Goal: Task Accomplishment & Management: Complete application form

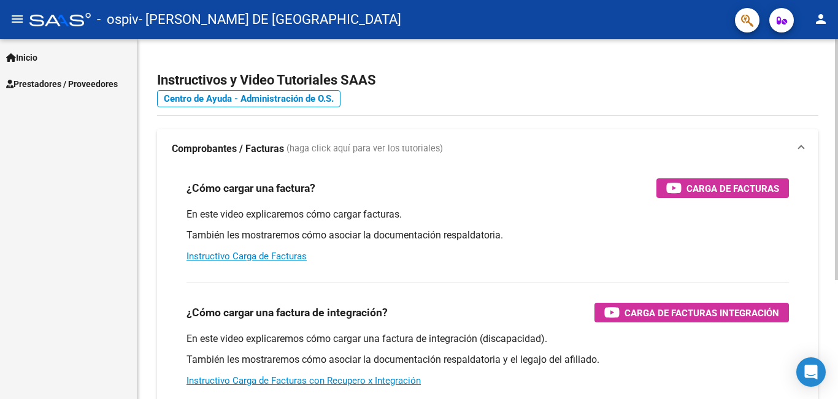
scroll to position [61, 0]
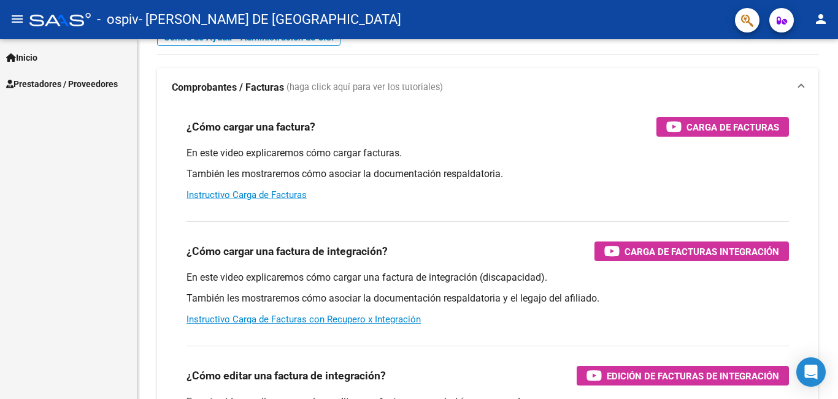
click at [79, 72] on link "Prestadores / Proveedores" at bounding box center [68, 84] width 137 height 26
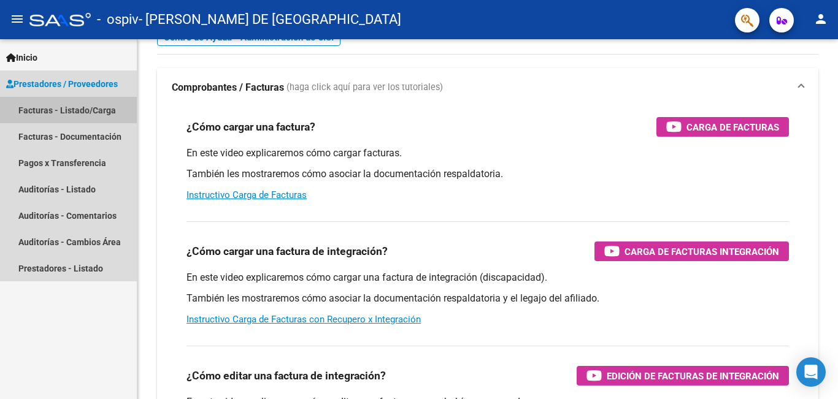
click at [109, 104] on link "Facturas - Listado/Carga" at bounding box center [68, 110] width 137 height 26
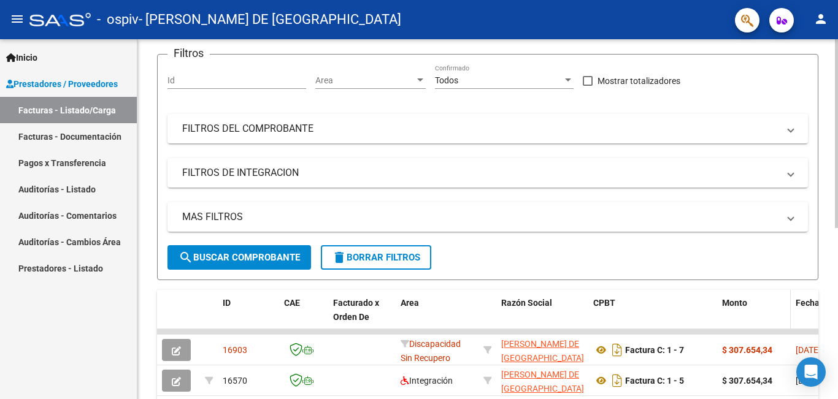
scroll to position [245, 0]
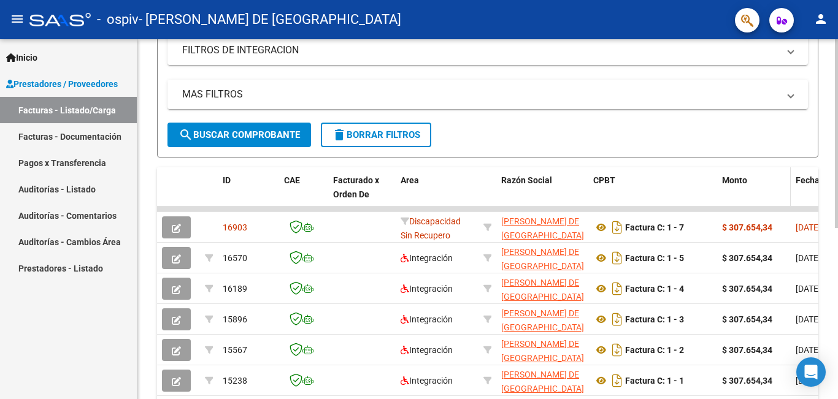
drag, startPoint x: 741, startPoint y: 210, endPoint x: 762, endPoint y: 206, distance: 21.2
click at [762, 206] on div "ID CAE Facturado x Orden De Area Razón Social CPBT Monto Fecha Cpbt Días desde …" at bounding box center [487, 299] width 661 height 264
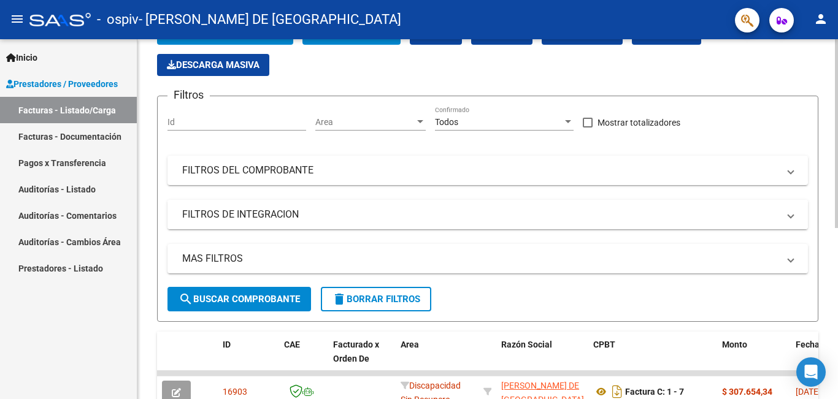
scroll to position [0, 0]
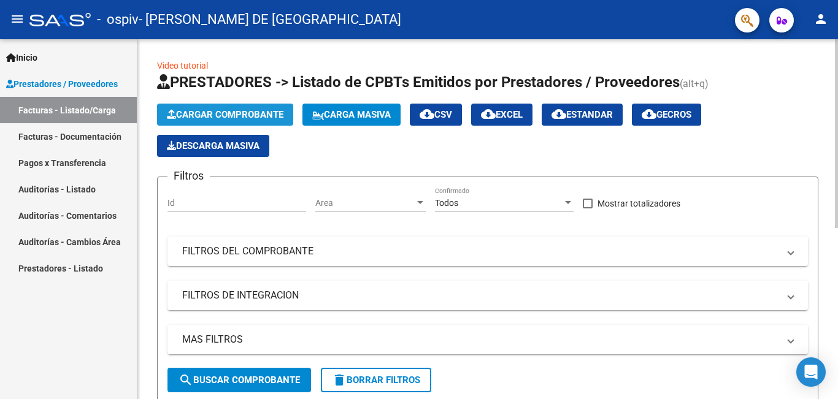
click at [264, 118] on span "Cargar Comprobante" at bounding box center [225, 114] width 117 height 11
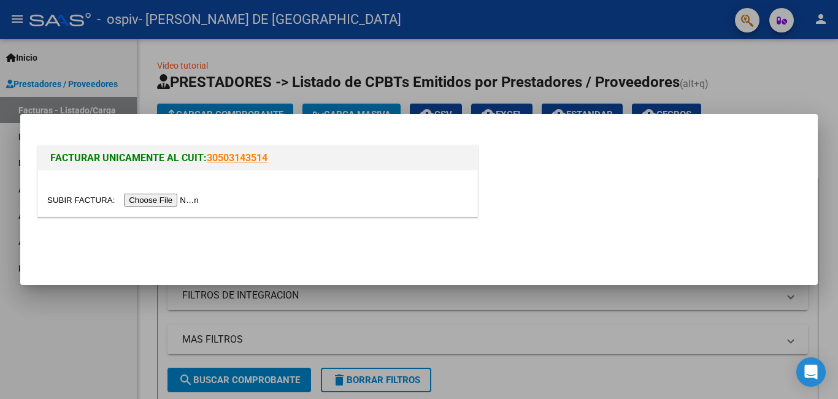
click at [182, 205] on input "file" at bounding box center [124, 200] width 155 height 13
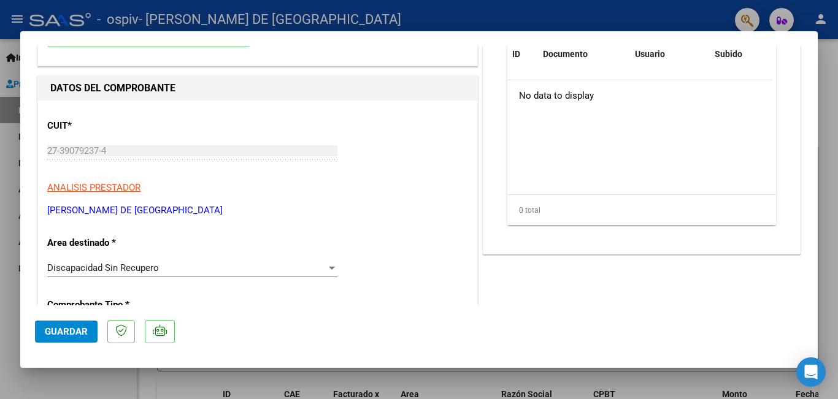
scroll to position [184, 0]
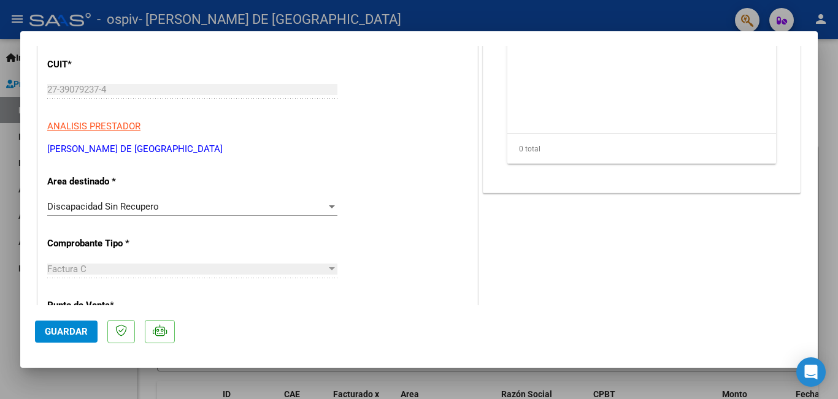
click at [238, 207] on div "Discapacidad Sin Recupero" at bounding box center [186, 206] width 279 height 11
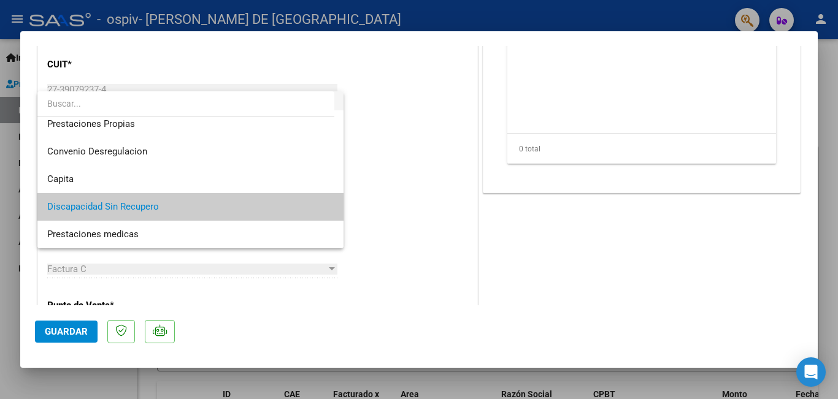
scroll to position [58, 0]
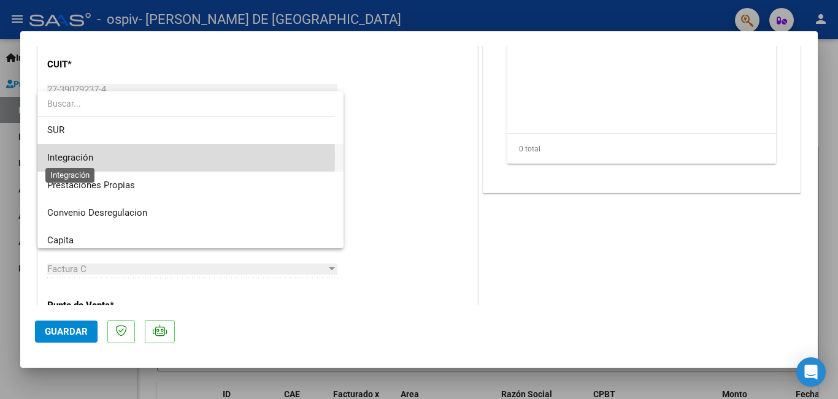
click at [89, 158] on span "Integración" at bounding box center [70, 157] width 46 height 11
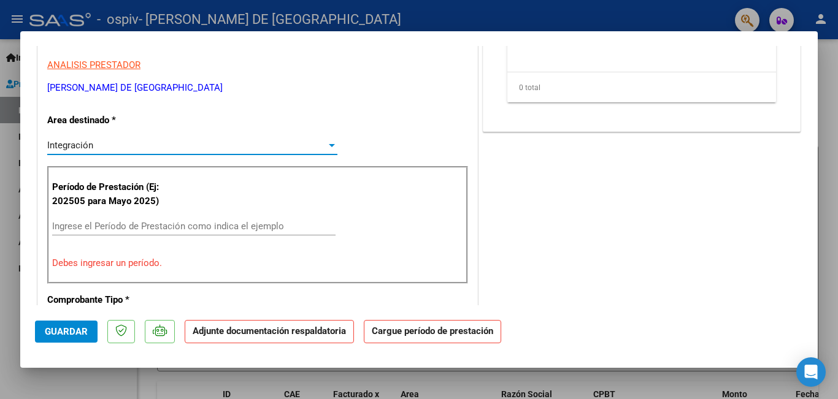
scroll to position [307, 0]
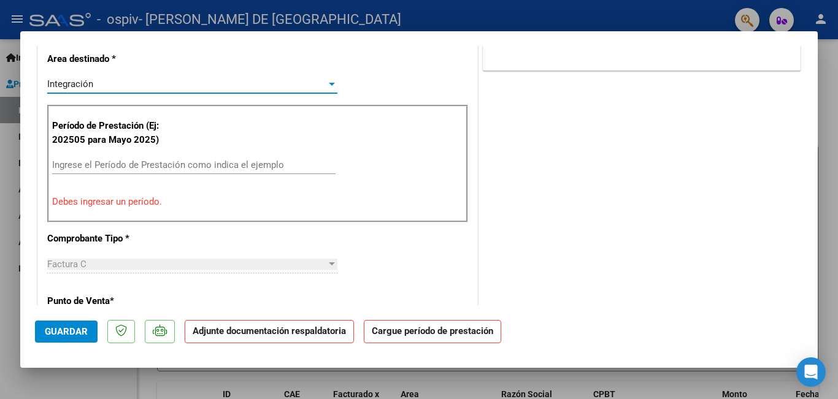
click at [225, 167] on input "Ingrese el Período de Prestación como indica el ejemplo" at bounding box center [193, 164] width 283 height 11
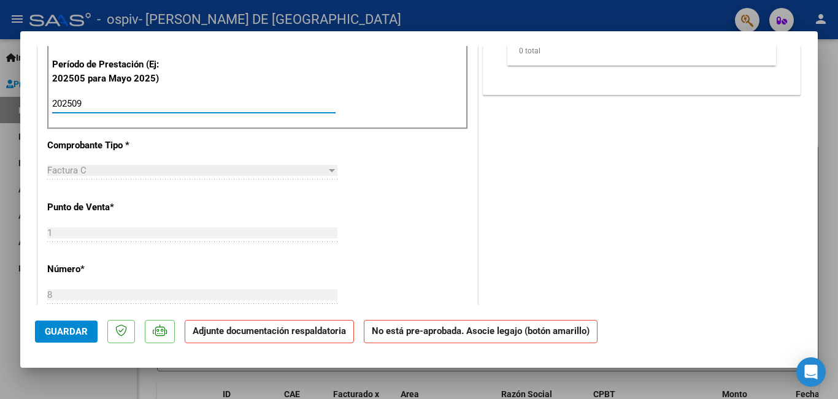
scroll to position [123, 0]
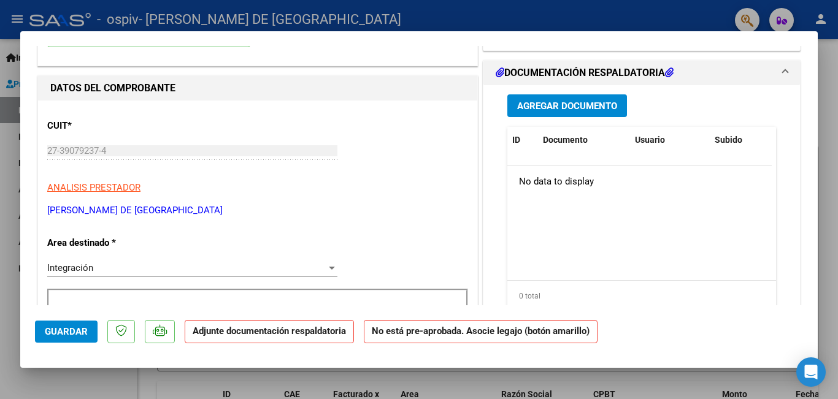
type input "202509"
click at [266, 339] on p "Adjunte documentación respaldatoria" at bounding box center [269, 332] width 169 height 24
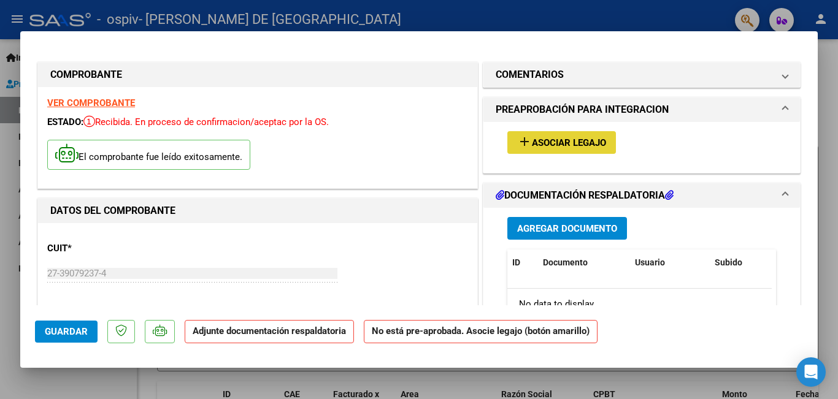
click at [554, 140] on span "Asociar Legajo" at bounding box center [569, 142] width 74 height 11
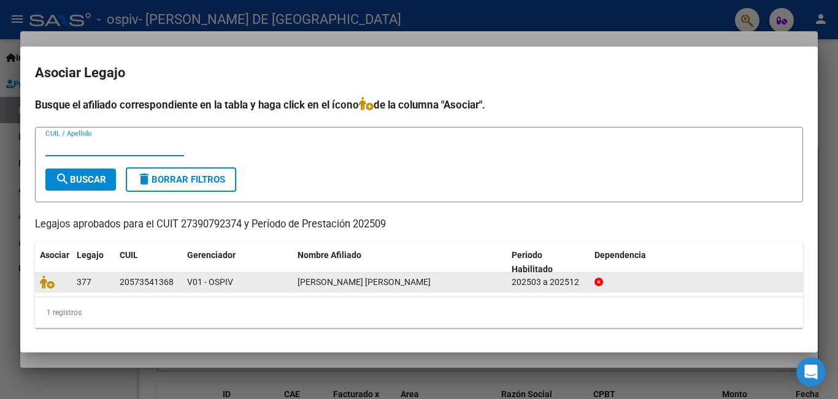
click at [512, 287] on div "202503 a 202512" at bounding box center [547, 282] width 73 height 14
click at [319, 283] on span "[PERSON_NAME] [PERSON_NAME]" at bounding box center [363, 282] width 133 height 10
click at [74, 284] on datatable-body-cell "377" at bounding box center [93, 282] width 43 height 19
click at [407, 276] on div "[PERSON_NAME] [PERSON_NAME]" at bounding box center [399, 282] width 204 height 14
click at [573, 281] on div "202503 a 202512" at bounding box center [547, 282] width 73 height 14
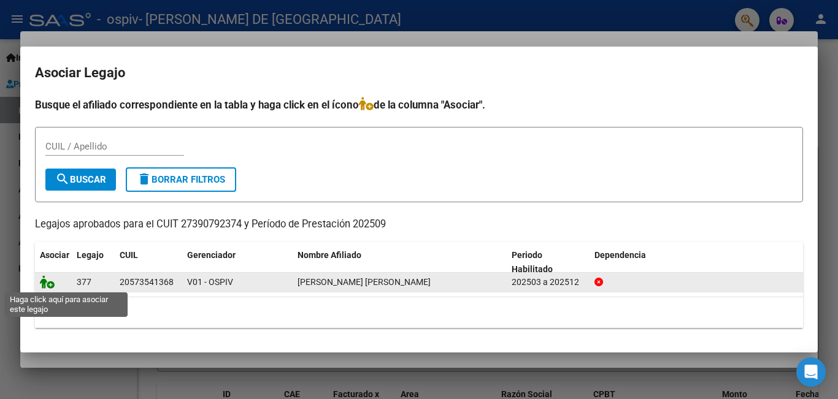
click at [48, 286] on icon at bounding box center [47, 281] width 15 height 13
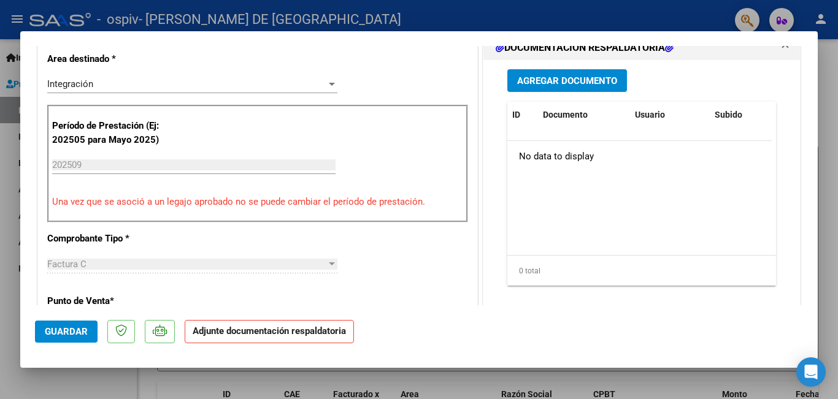
scroll to position [245, 0]
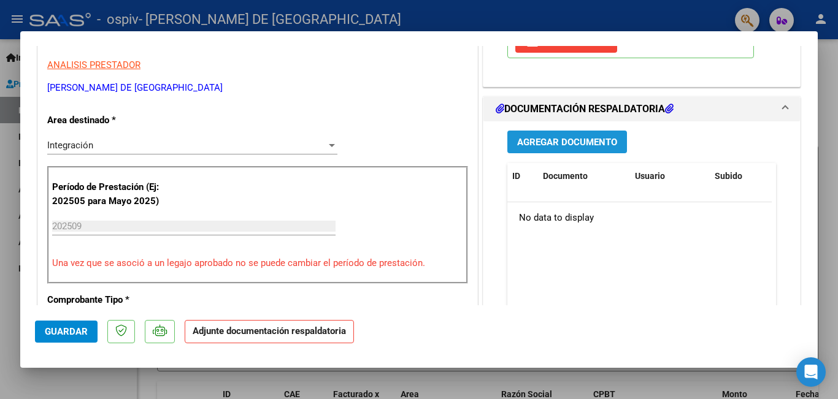
click at [595, 142] on span "Agregar Documento" at bounding box center [567, 142] width 100 height 11
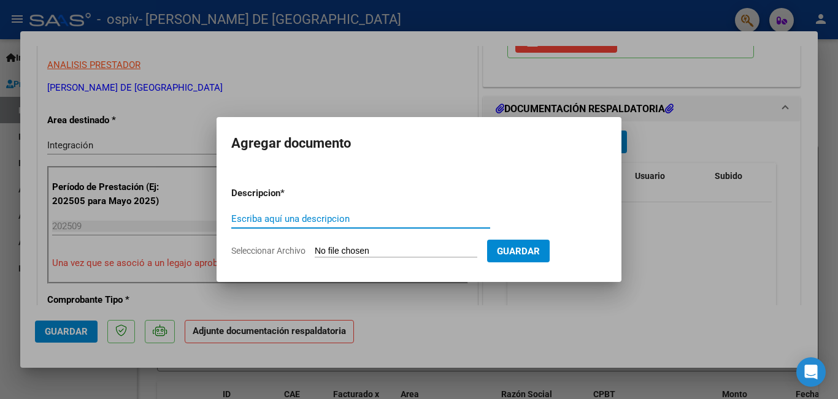
click at [316, 215] on input "Escriba aquí una descripcion" at bounding box center [360, 218] width 259 height 11
click at [394, 248] on input "Seleccionar Archivo" at bounding box center [396, 252] width 162 height 12
type input "C:\fakepath\PRESUPUSTO PRESTACIÓN.pdf"
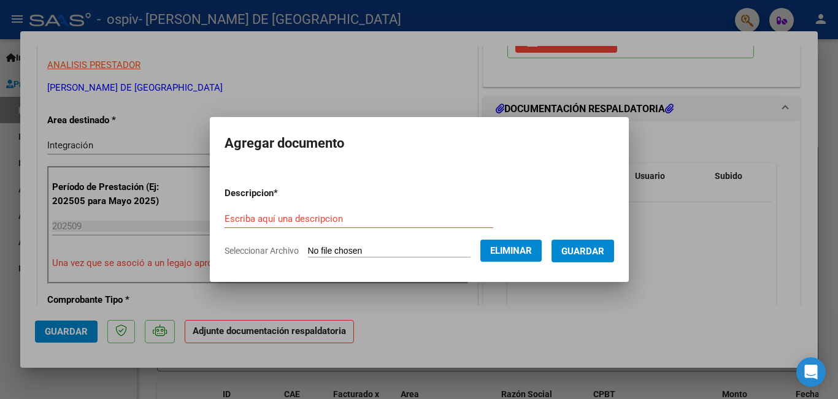
drag, startPoint x: 267, startPoint y: 203, endPoint x: 266, endPoint y: 213, distance: 9.9
click at [267, 204] on form "Descripcion * Escriba aquí una descripcion Seleccionar Archivo Eliminar Guardar" at bounding box center [418, 222] width 389 height 90
click at [267, 221] on input "Escriba aquí una descripcion" at bounding box center [358, 218] width 269 height 11
click at [256, 221] on input "presupestoprestación" at bounding box center [358, 218] width 269 height 11
click at [242, 217] on input "presupesto prestación" at bounding box center [358, 218] width 269 height 11
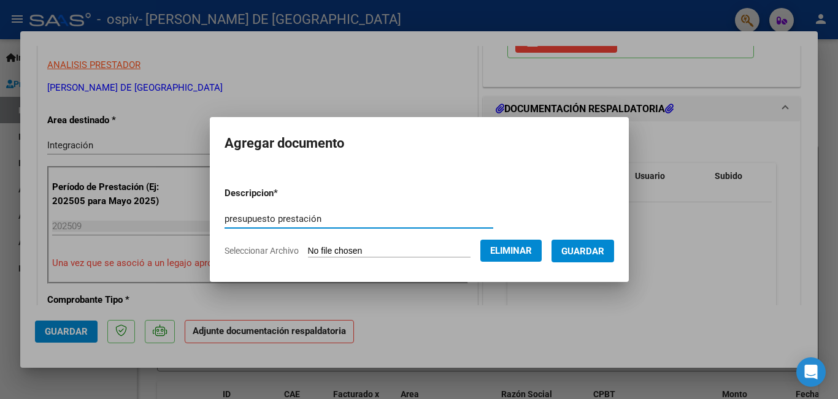
type input "presupuesto prestación"
click at [596, 250] on span "Guardar" at bounding box center [582, 251] width 43 height 11
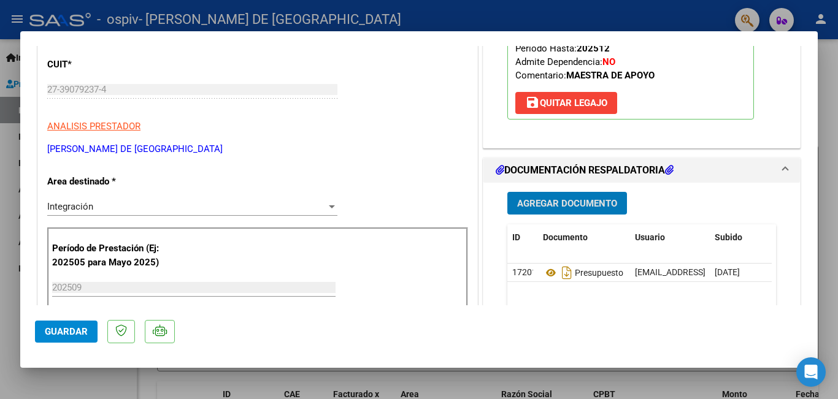
scroll to position [123, 0]
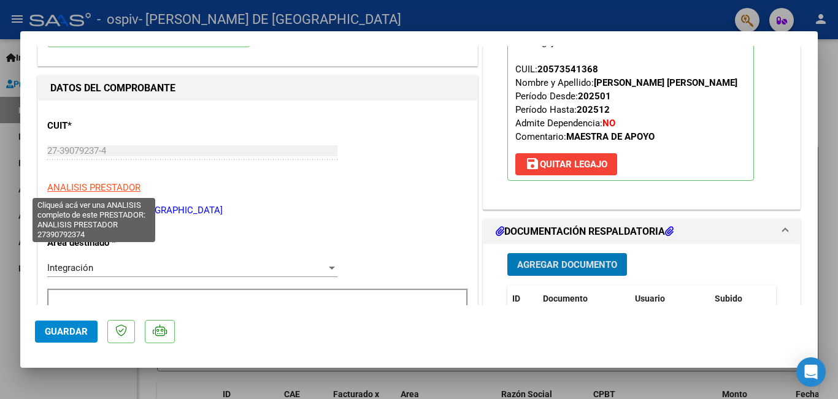
click at [115, 189] on span "ANALISIS PRESTADOR" at bounding box center [93, 187] width 93 height 11
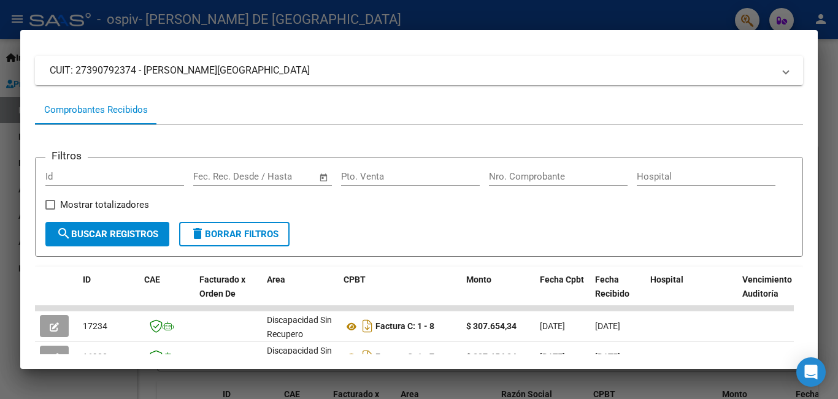
scroll to position [0, 0]
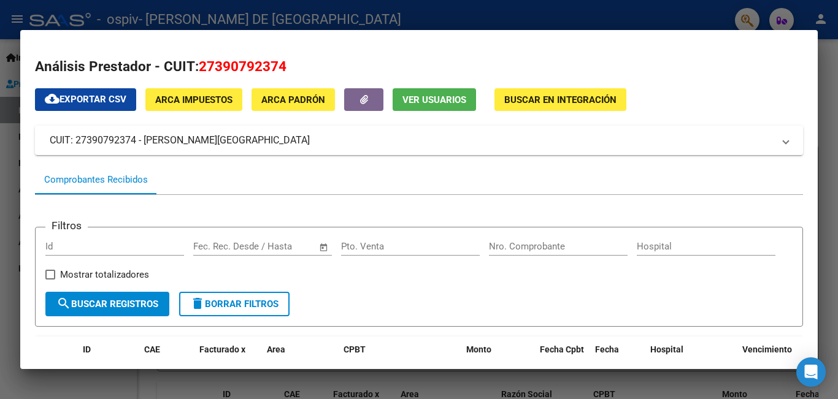
click at [437, 17] on div at bounding box center [419, 199] width 838 height 399
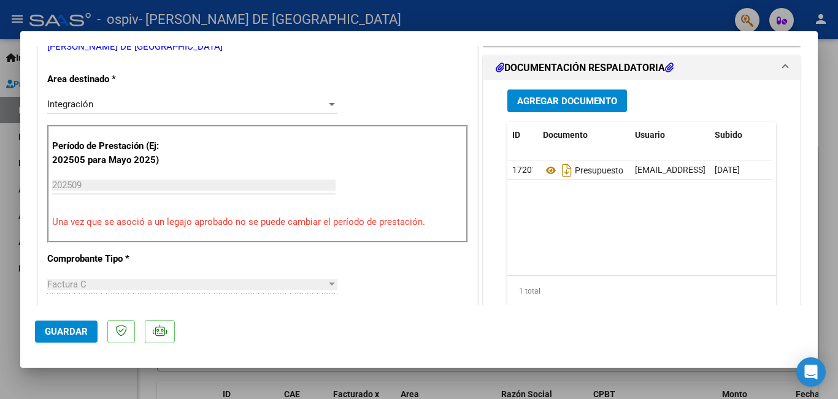
scroll to position [225, 0]
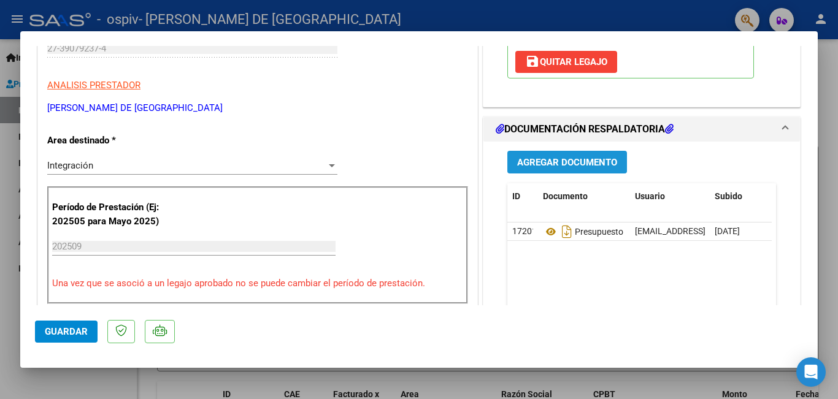
click at [560, 161] on span "Agregar Documento" at bounding box center [567, 162] width 100 height 11
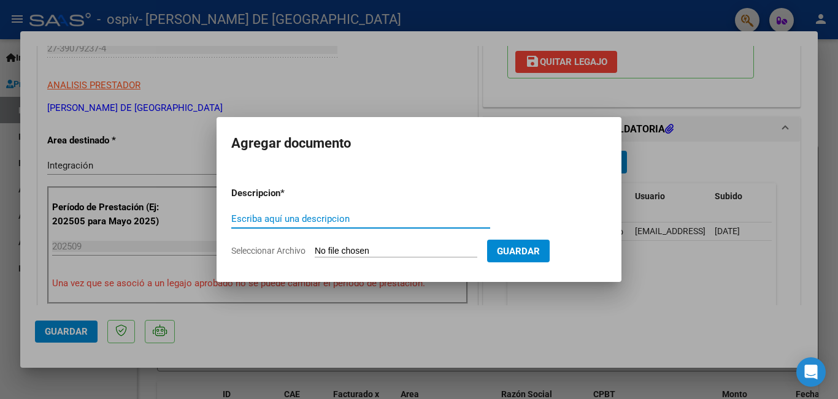
click at [437, 251] on input "Seleccionar Archivo" at bounding box center [396, 252] width 162 height 12
type input "C:\fakepath\planilla de asistencia septiembre.jpeg"
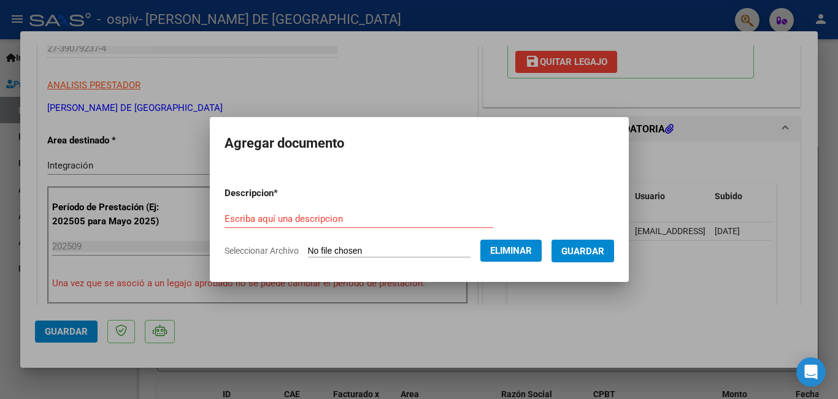
click at [395, 229] on div "Escriba aquí una descripcion" at bounding box center [358, 225] width 269 height 30
click at [342, 221] on input "Escriba aquí una descripcion" at bounding box center [358, 218] width 269 height 11
type input "Planilla de asistencia"
click at [591, 256] on span "Guardar" at bounding box center [582, 251] width 43 height 11
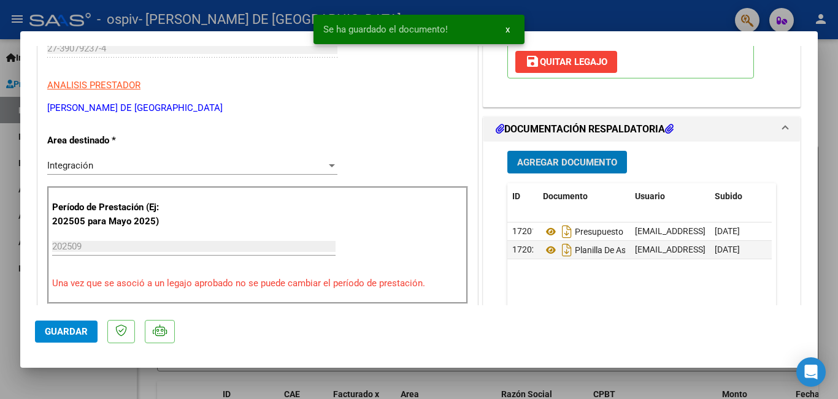
click at [71, 331] on span "Guardar" at bounding box center [66, 331] width 43 height 11
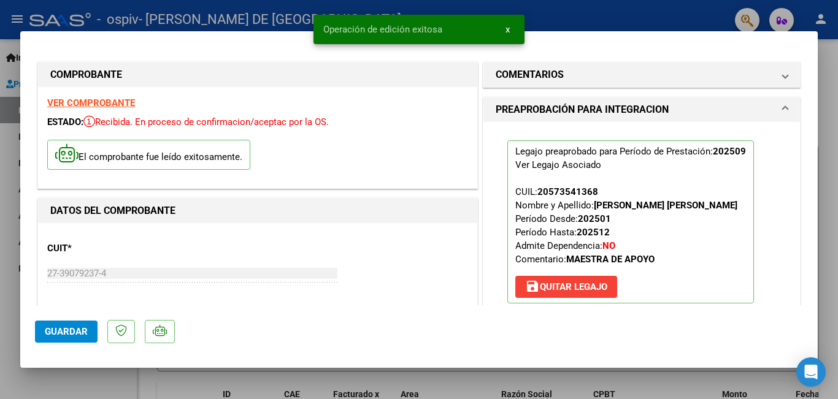
scroll to position [0, 0]
click at [697, 7] on div at bounding box center [419, 199] width 838 height 399
type input "$ 0,00"
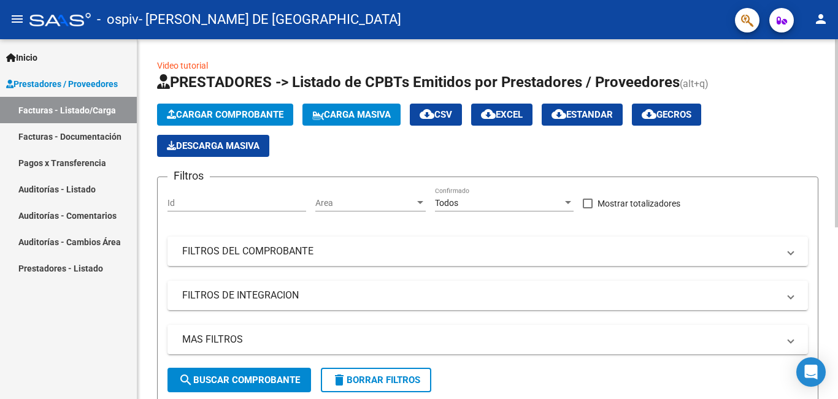
scroll to position [245, 0]
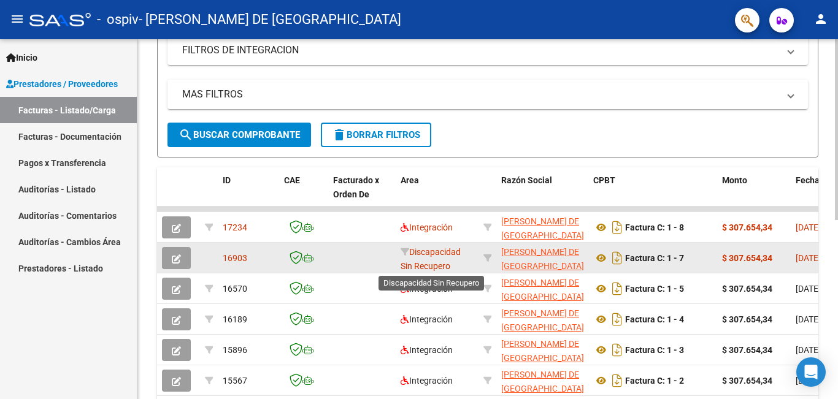
click at [410, 253] on span "Discapacidad Sin Recupero" at bounding box center [430, 259] width 60 height 24
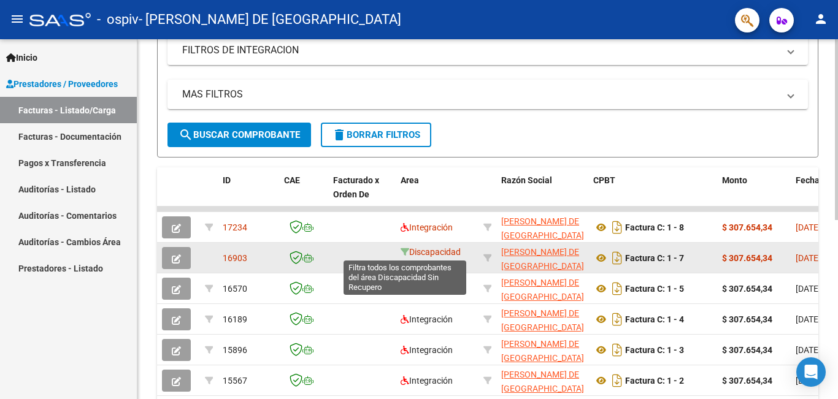
click at [405, 253] on icon at bounding box center [404, 252] width 9 height 9
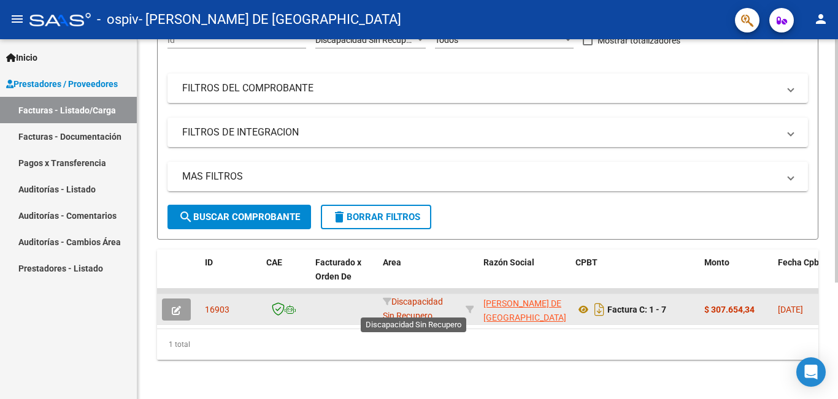
scroll to position [1, 0]
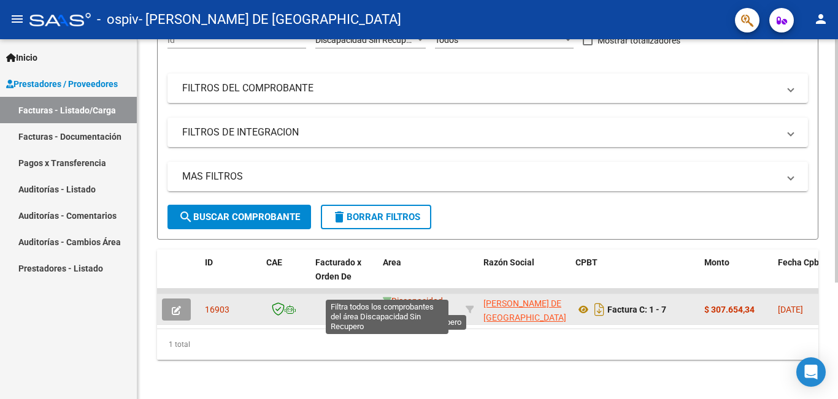
click at [386, 297] on icon at bounding box center [387, 301] width 9 height 9
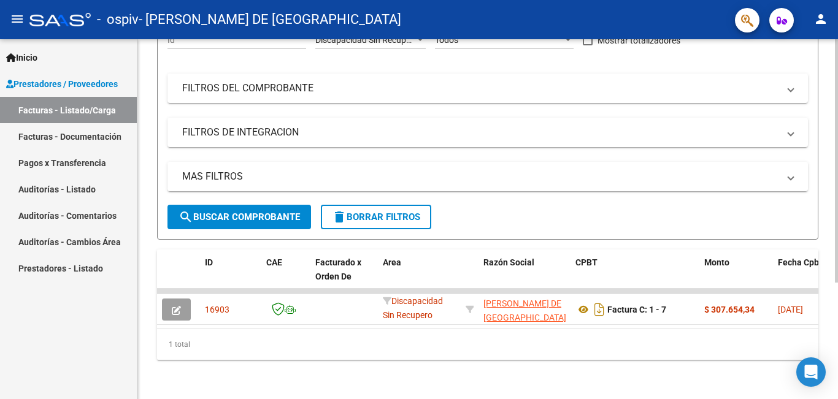
scroll to position [0, 0]
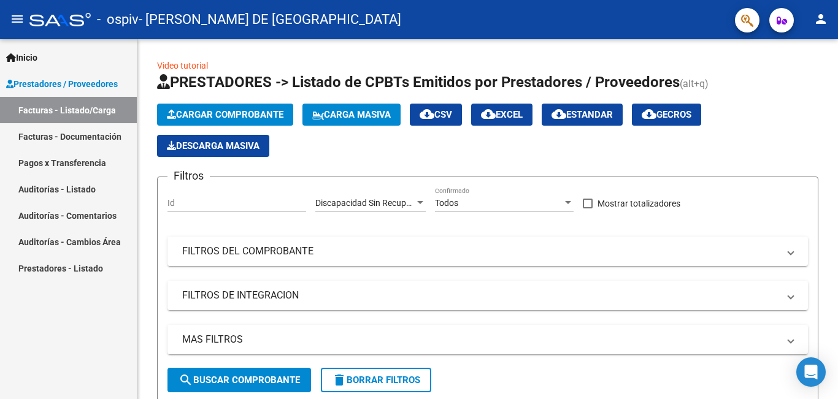
click at [116, 109] on link "Facturas - Listado/Carga" at bounding box center [68, 110] width 137 height 26
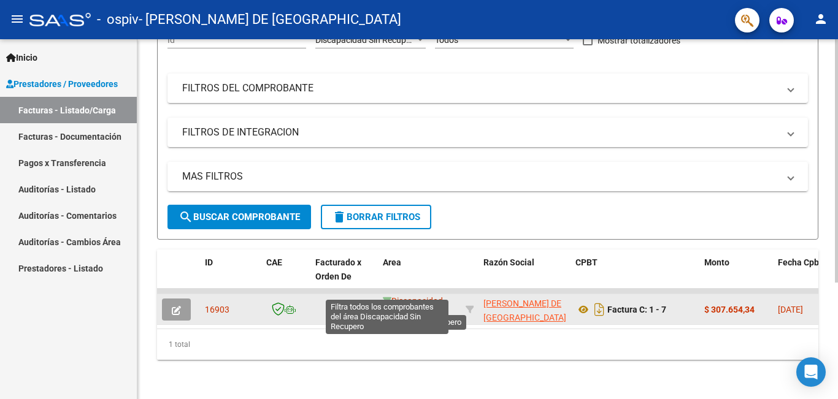
click at [385, 297] on icon at bounding box center [387, 301] width 9 height 9
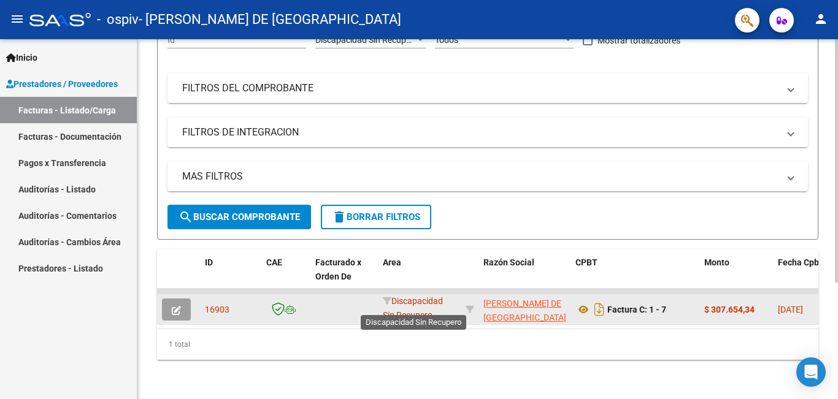
click at [421, 296] on span "Discapacidad Sin Recupero" at bounding box center [413, 308] width 60 height 24
click at [419, 307] on span "Discapacidad Sin Recupero" at bounding box center [413, 308] width 60 height 24
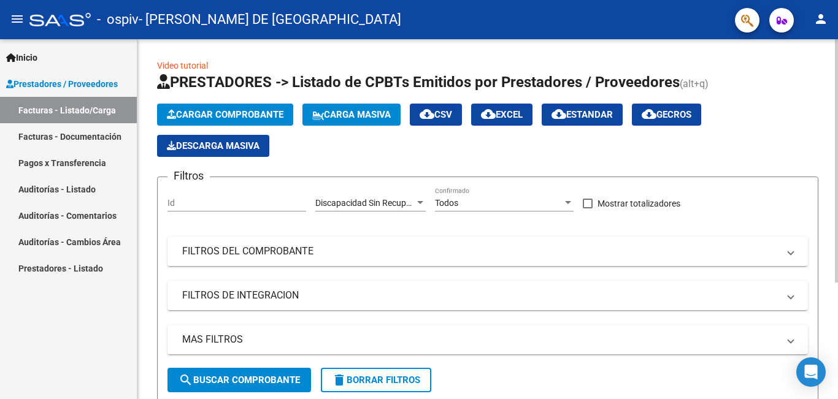
scroll to position [61, 0]
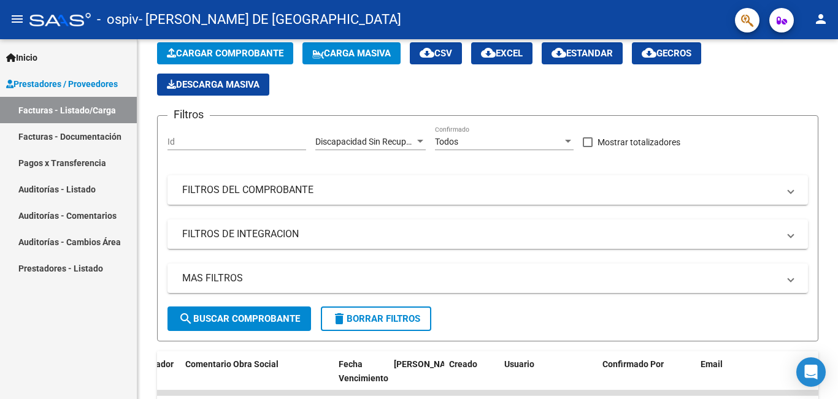
click at [85, 134] on link "Facturas - Documentación" at bounding box center [68, 136] width 137 height 26
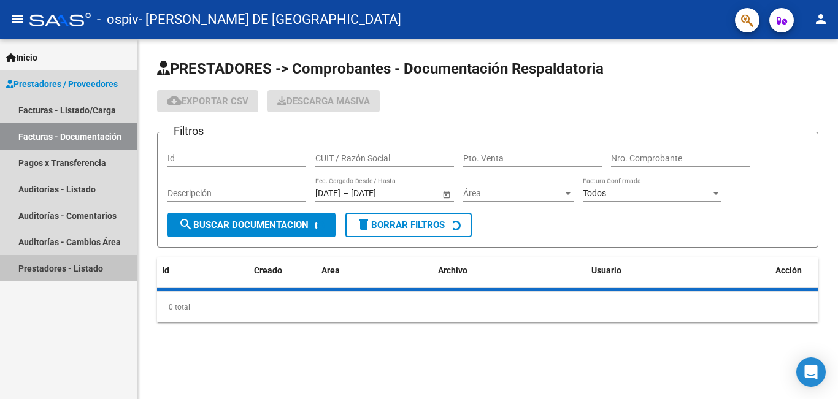
click at [49, 272] on link "Prestadores - Listado" at bounding box center [68, 268] width 137 height 26
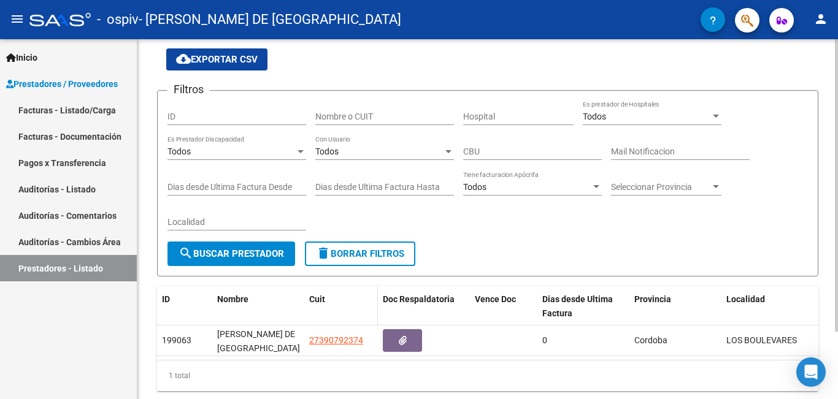
scroll to position [83, 0]
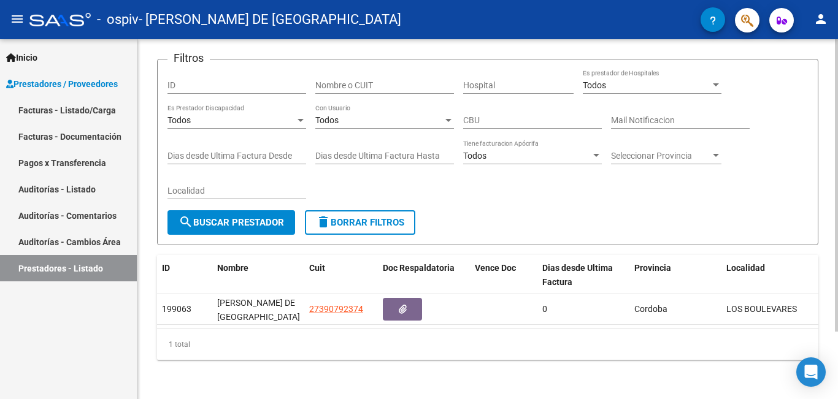
drag, startPoint x: 315, startPoint y: 317, endPoint x: 240, endPoint y: 328, distance: 76.2
click at [239, 320] on datatable-body "199063 [PERSON_NAME][GEOGRAPHIC_DATA] 27390792374 0 [GEOGRAPHIC_DATA] [DATE]" at bounding box center [487, 311] width 661 height 34
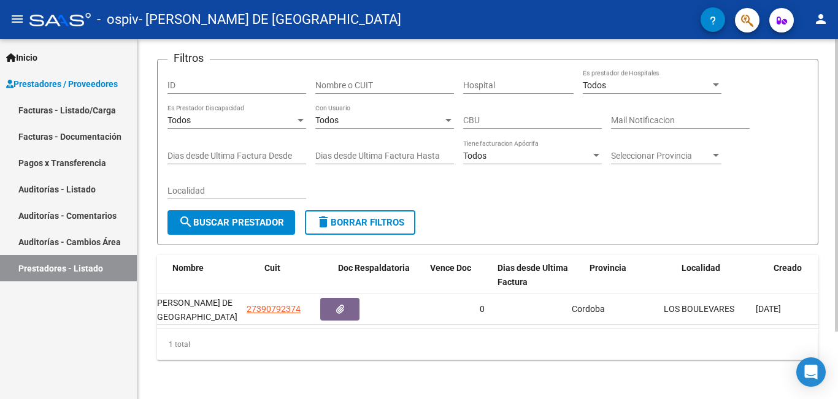
scroll to position [0, 0]
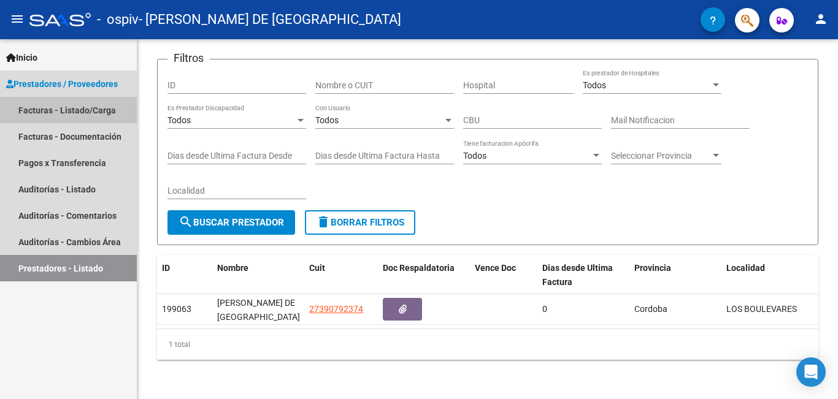
click at [110, 101] on link "Facturas - Listado/Carga" at bounding box center [68, 110] width 137 height 26
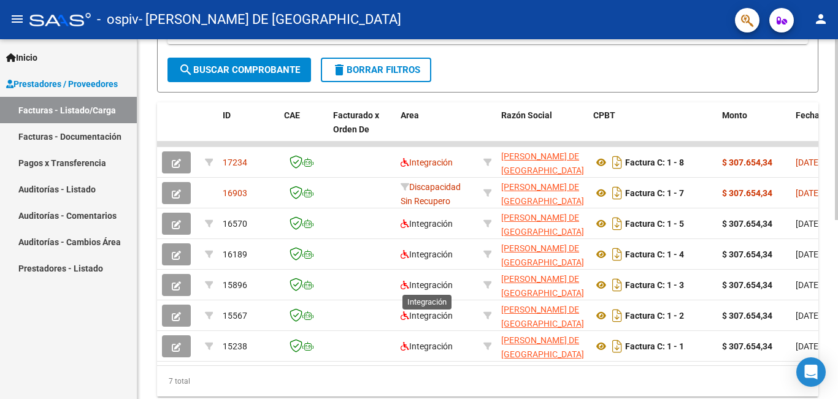
scroll to position [357, 0]
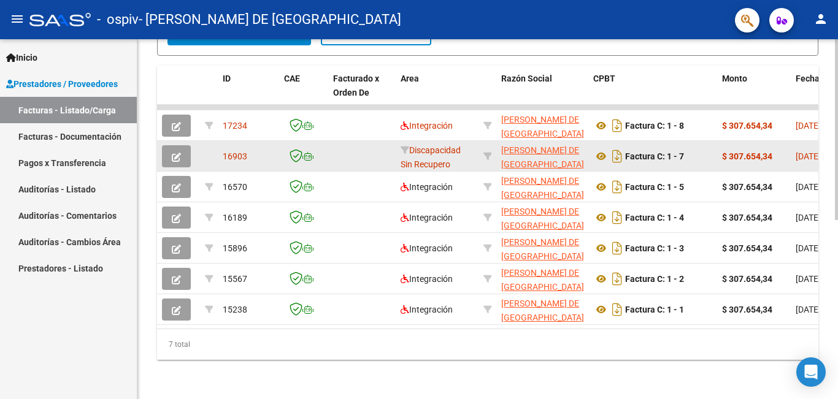
click at [182, 145] on button "button" at bounding box center [176, 156] width 29 height 22
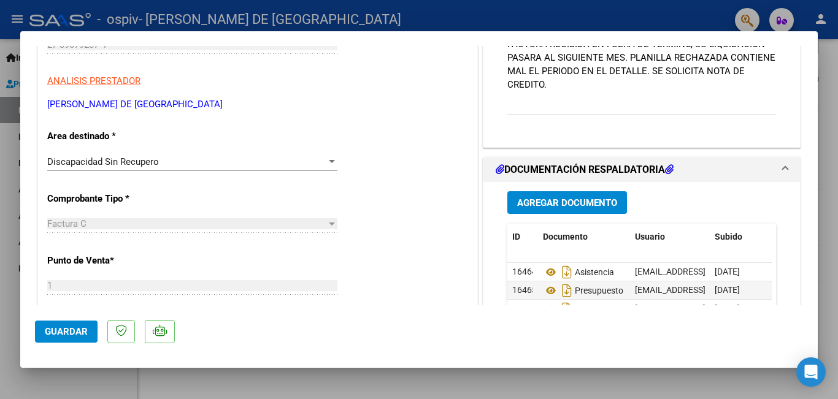
scroll to position [245, 0]
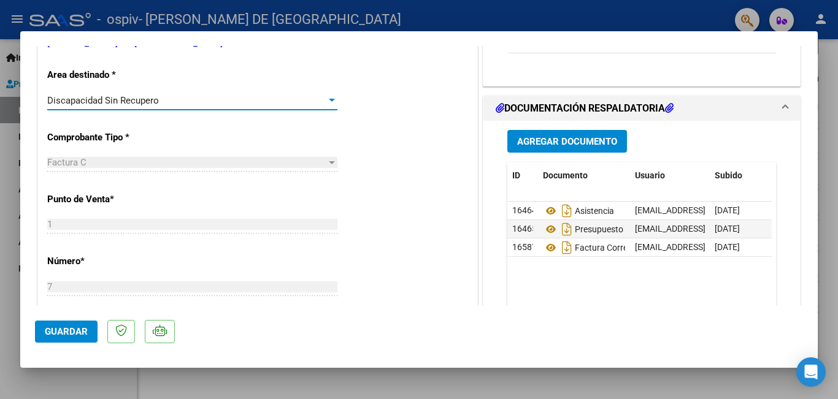
click at [330, 97] on div at bounding box center [331, 101] width 11 height 10
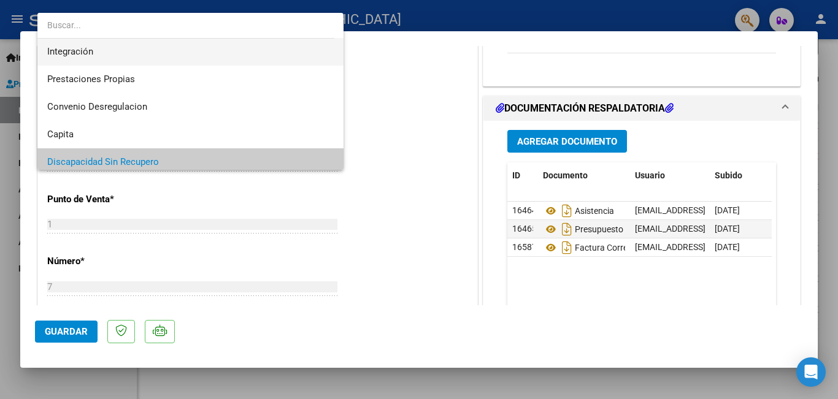
scroll to position [24, 0]
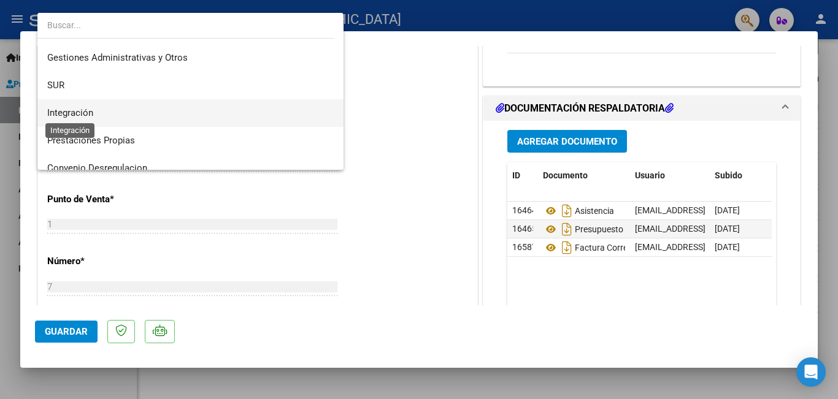
click at [89, 109] on span "Integración" at bounding box center [70, 112] width 46 height 11
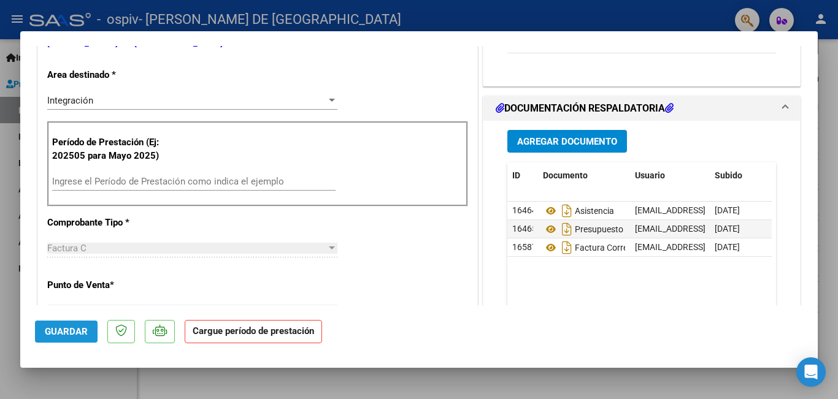
click at [67, 331] on span "Guardar" at bounding box center [66, 331] width 43 height 11
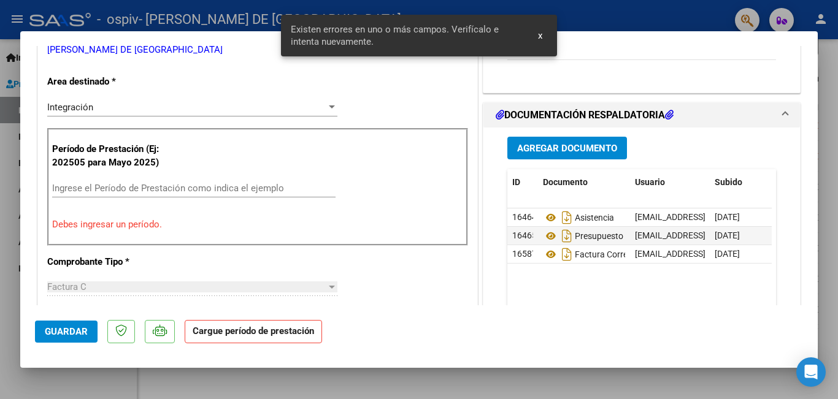
click at [91, 194] on div "Ingrese el Período de Prestación como indica el ejemplo" at bounding box center [193, 188] width 283 height 18
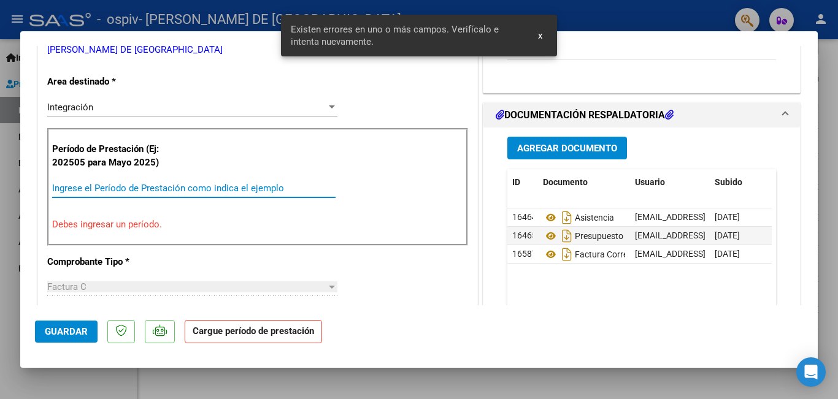
click at [91, 186] on input "Ingrese el Período de Prestación como indica el ejemplo" at bounding box center [193, 188] width 283 height 11
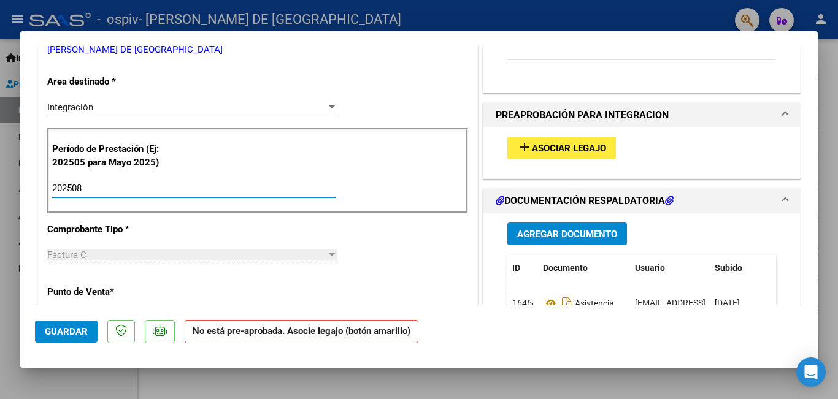
type input "202508"
click at [584, 148] on span "Asociar Legajo" at bounding box center [569, 148] width 74 height 11
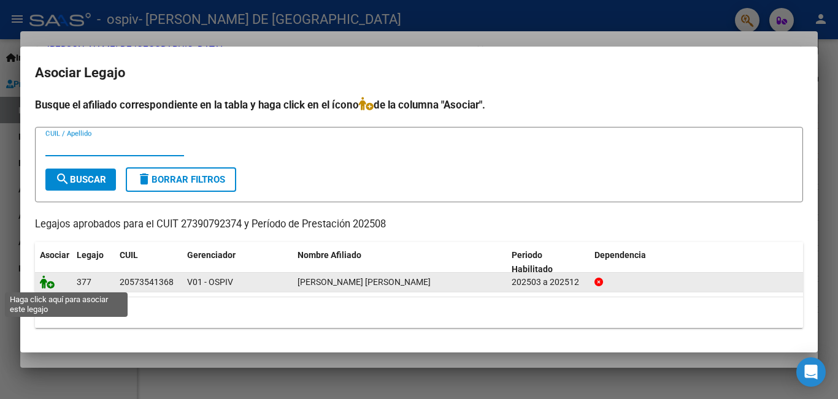
click at [47, 283] on icon at bounding box center [47, 281] width 15 height 13
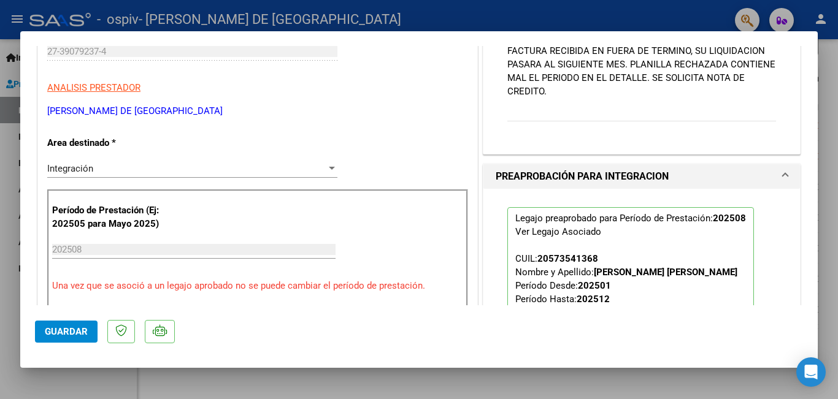
scroll to position [116, 0]
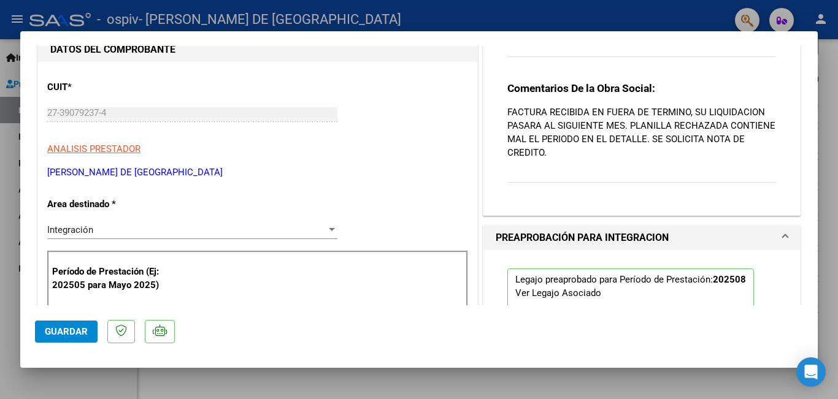
click at [67, 331] on span "Guardar" at bounding box center [66, 331] width 43 height 11
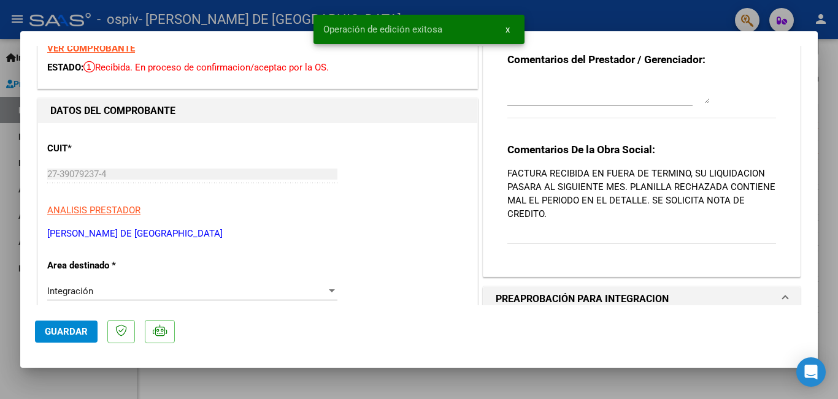
scroll to position [0, 0]
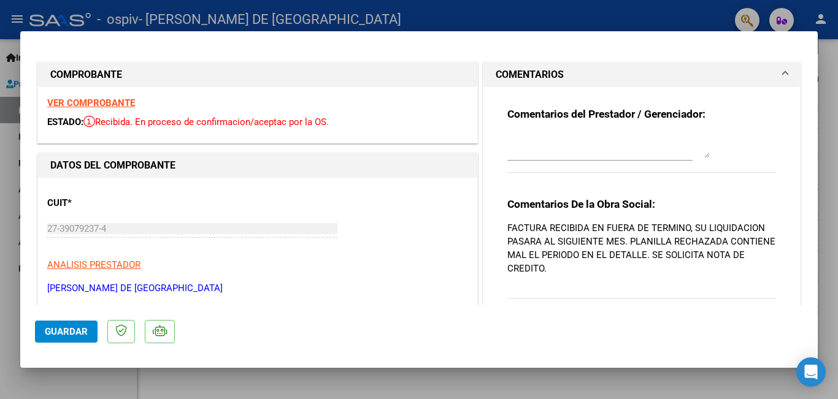
click at [466, 12] on div at bounding box center [419, 199] width 838 height 399
